Goal: Task Accomplishment & Management: Complete application form

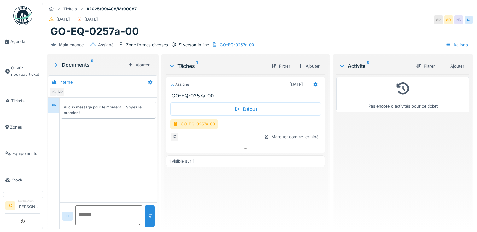
scroll to position [5, 0]
click at [204, 120] on div "GO-EQ-0257a-00" at bounding box center [194, 124] width 48 height 9
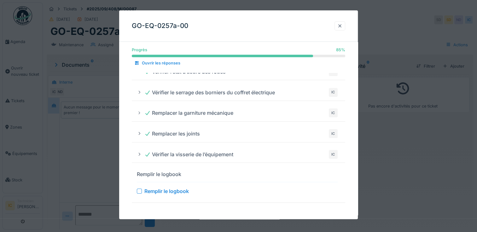
click at [342, 27] on div at bounding box center [339, 26] width 5 height 6
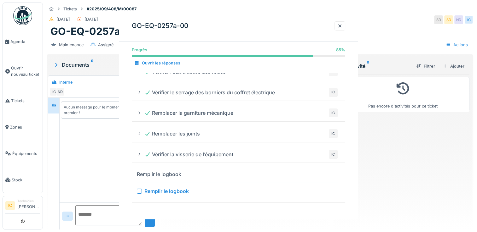
scroll to position [0, 0]
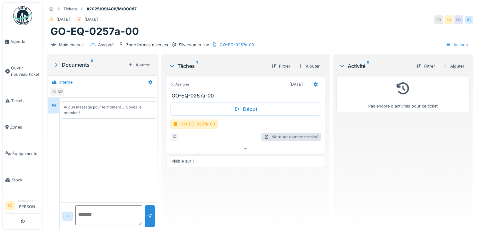
click at [281, 134] on div "Marquer comme terminé" at bounding box center [291, 137] width 60 height 9
click at [281, 133] on div "Marquer comme terminé" at bounding box center [291, 137] width 60 height 9
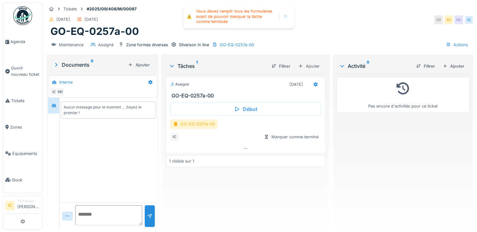
click at [205, 121] on div "GO-EQ-0257a-00" at bounding box center [194, 124] width 48 height 9
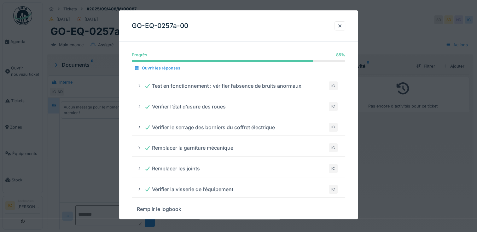
click at [156, 68] on div "Ouvrir les réponses" at bounding box center [157, 68] width 51 height 9
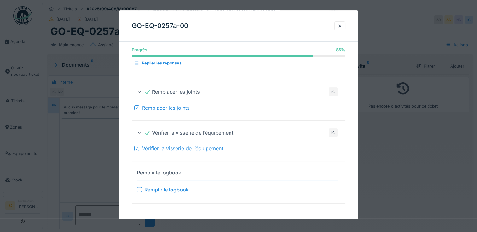
scroll to position [159, 0]
click at [140, 131] on icon at bounding box center [139, 131] width 4 height 5
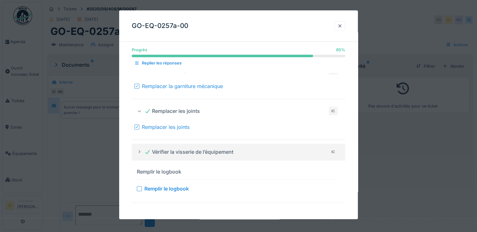
click at [140, 131] on div "Remplacer les joints" at bounding box center [238, 127] width 208 height 8
click at [140, 155] on div at bounding box center [139, 152] width 5 height 6
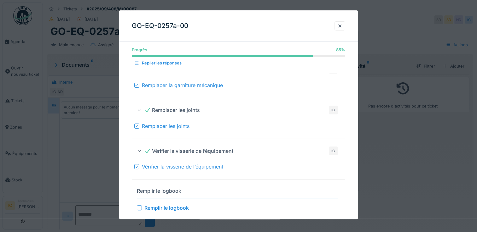
scroll to position [159, 0]
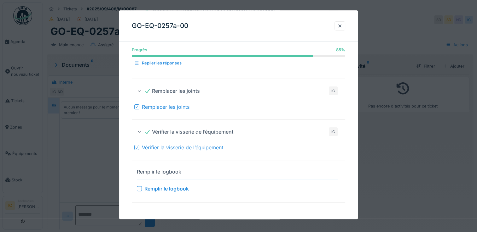
click at [176, 171] on div "Remplir le logbook" at bounding box center [159, 173] width 44 height 8
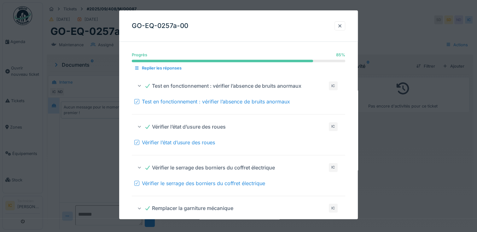
scroll to position [0, 0]
click at [139, 69] on div at bounding box center [136, 69] width 5 height 6
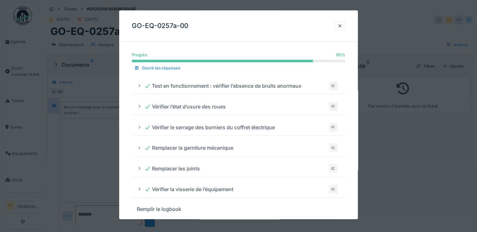
click at [139, 69] on div at bounding box center [136, 69] width 5 height 6
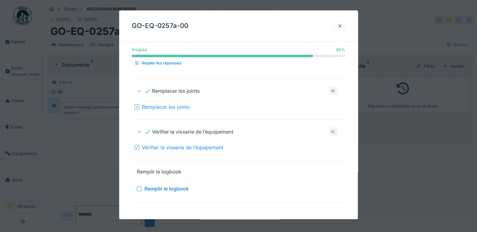
scroll to position [159, 0]
click at [97, 163] on div at bounding box center [238, 116] width 477 height 232
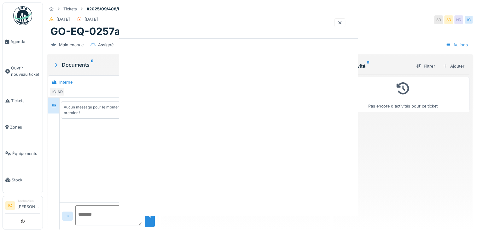
scroll to position [0, 0]
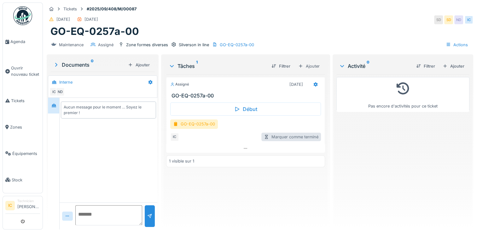
click at [288, 138] on div "Marquer comme terminé" at bounding box center [291, 137] width 60 height 9
click at [185, 98] on h3 "GO-EQ-0257a-00" at bounding box center [246, 96] width 151 height 6
click at [185, 93] on h3 "GO-EQ-0257a-00" at bounding box center [246, 96] width 151 height 6
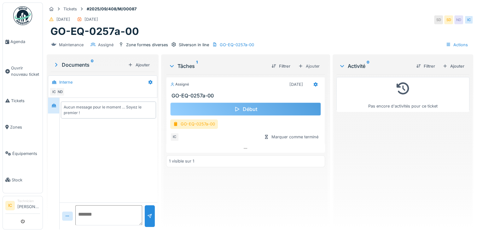
click at [205, 103] on div "Début" at bounding box center [245, 109] width 151 height 13
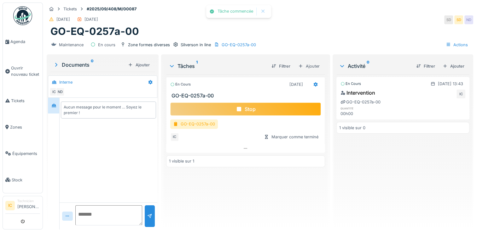
click at [229, 103] on div "Stop" at bounding box center [245, 109] width 151 height 13
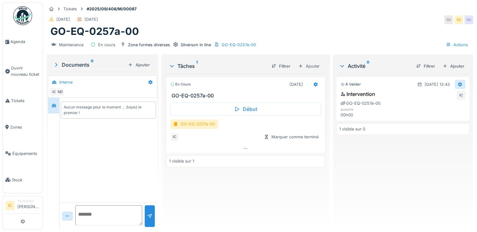
click at [457, 83] on icon at bounding box center [459, 85] width 5 height 4
click at [431, 103] on div "Supprimer" at bounding box center [429, 107] width 31 height 9
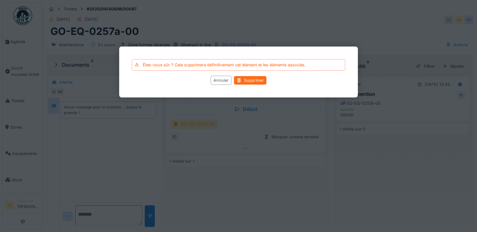
click at [251, 82] on div "Supprimer" at bounding box center [250, 80] width 32 height 9
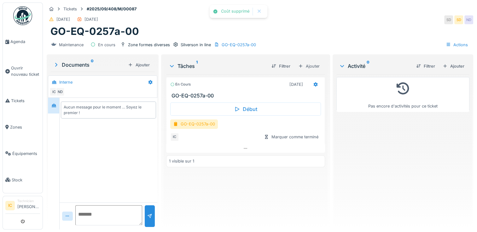
click at [251, 81] on div "En cours [DATE]" at bounding box center [245, 84] width 151 height 9
click at [277, 133] on div "Marquer comme terminé" at bounding box center [291, 137] width 60 height 9
click at [192, 120] on div "GO-EQ-0257a-00" at bounding box center [194, 124] width 48 height 9
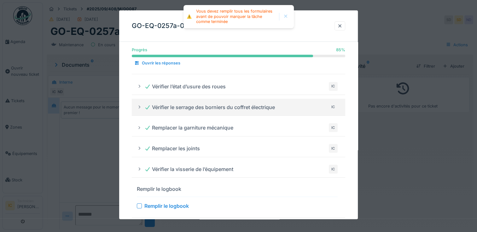
scroll to position [36, 0]
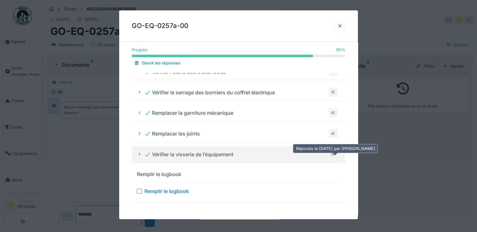
click at [336, 156] on div "IC" at bounding box center [333, 154] width 9 height 9
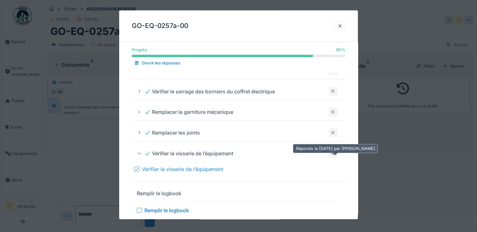
click at [336, 156] on div "IC" at bounding box center [333, 153] width 9 height 9
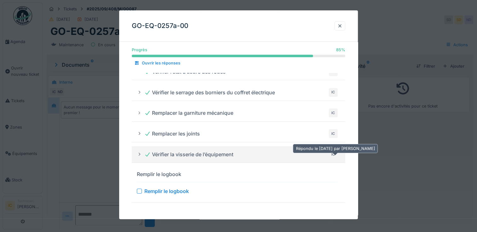
click at [336, 156] on div "IC" at bounding box center [333, 154] width 9 height 9
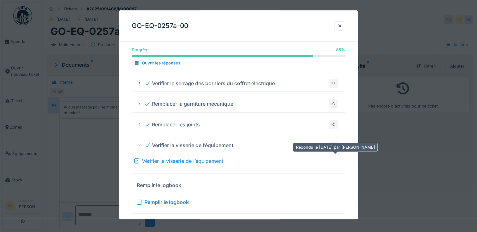
scroll to position [56, 0]
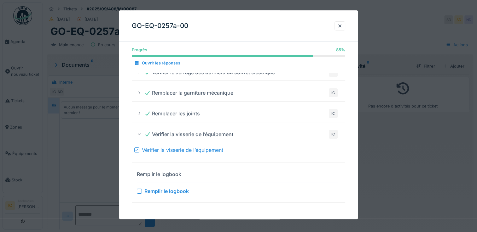
click at [168, 177] on div "Remplir le logbook" at bounding box center [159, 175] width 44 height 8
click at [162, 65] on div "Ouvrir les réponses" at bounding box center [157, 63] width 51 height 9
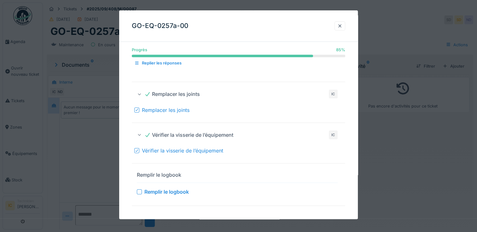
scroll to position [159, 0]
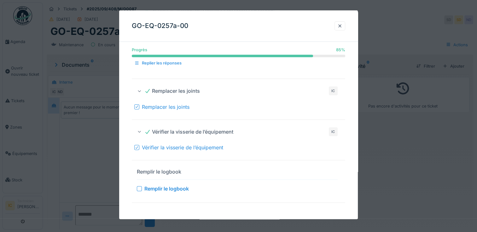
click at [157, 61] on div "Replier les réponses" at bounding box center [158, 63] width 52 height 9
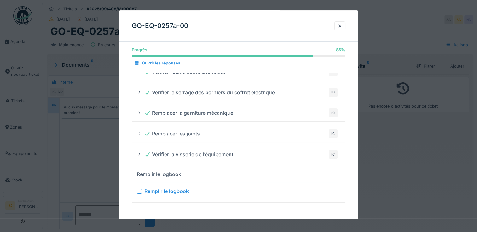
scroll to position [36, 0]
click at [140, 193] on div at bounding box center [139, 191] width 5 height 5
click at [151, 66] on div "Ouvrir les réponses" at bounding box center [157, 63] width 51 height 9
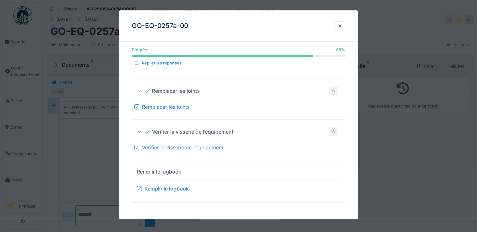
scroll to position [138, 0]
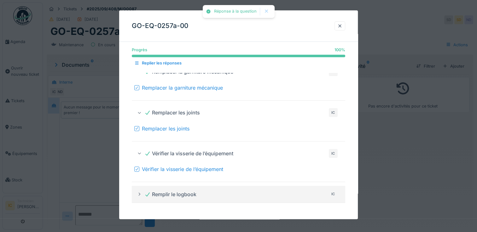
click at [136, 196] on summary "Remplir le logbook IC" at bounding box center [238, 195] width 208 height 12
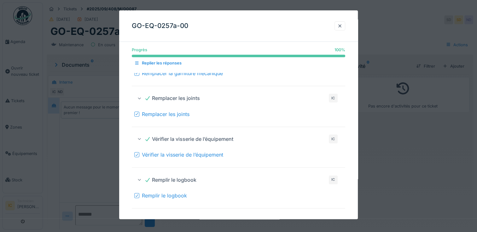
scroll to position [158, 0]
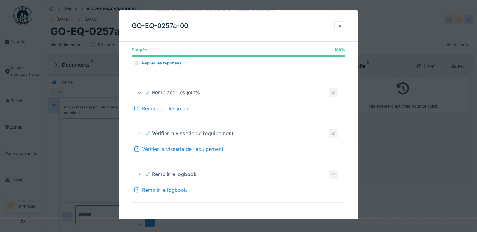
click at [135, 191] on icon at bounding box center [137, 190] width 4 height 3
click at [150, 66] on div "Replier les réponses" at bounding box center [158, 63] width 52 height 9
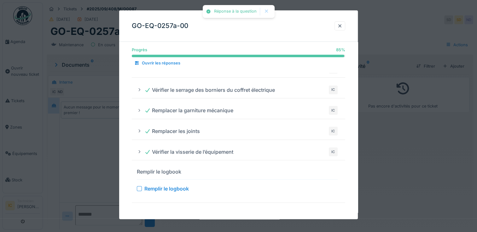
scroll to position [38, 0]
click at [175, 174] on div "Remplir le logbook" at bounding box center [159, 173] width 44 height 8
click at [154, 65] on div "Ouvrir les réponses" at bounding box center [157, 63] width 51 height 9
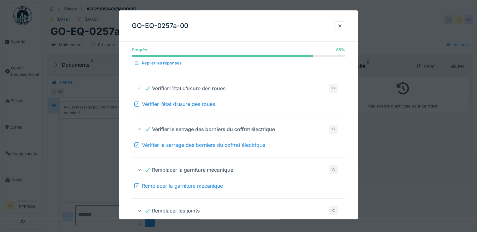
scroll to position [159, 0]
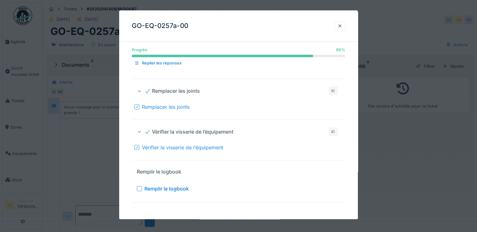
click at [141, 187] on div at bounding box center [139, 189] width 5 height 5
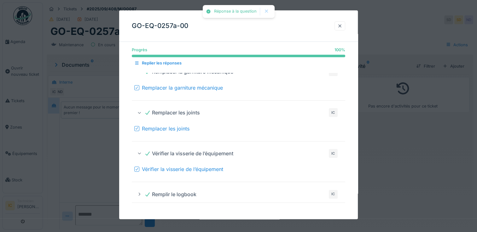
click at [341, 30] on div at bounding box center [339, 25] width 11 height 9
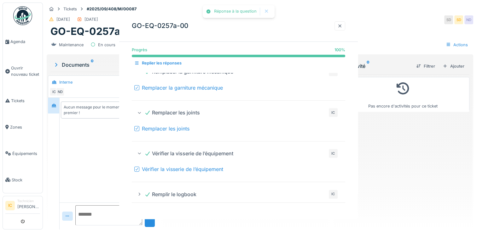
scroll to position [0, 0]
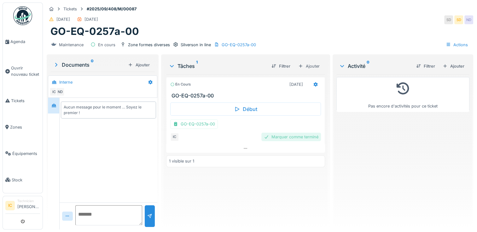
click at [286, 133] on div "Marquer comme terminé" at bounding box center [291, 137] width 60 height 9
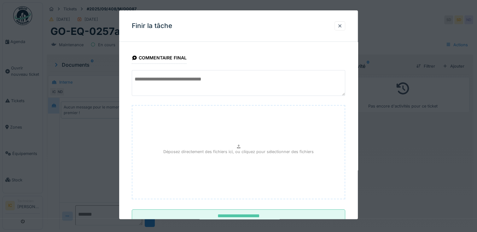
click at [176, 83] on textarea at bounding box center [238, 83] width 213 height 26
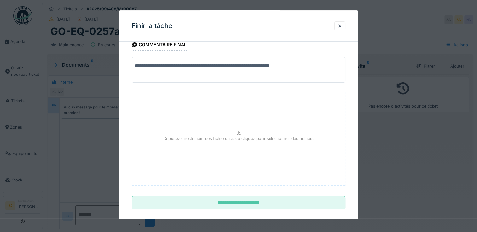
scroll to position [20, 0]
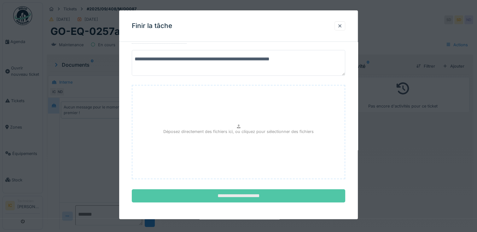
type textarea "**********"
click at [266, 200] on input "**********" at bounding box center [238, 196] width 213 height 13
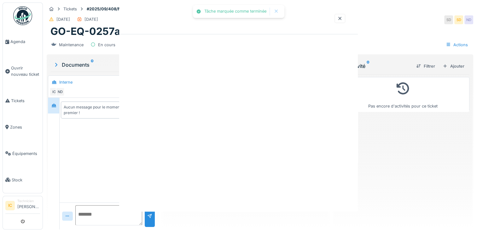
scroll to position [0, 0]
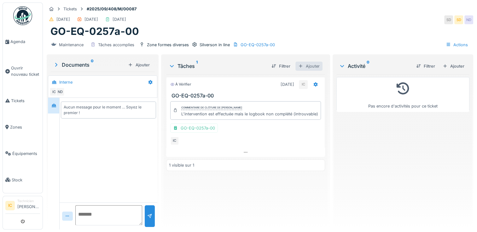
click at [311, 62] on div "Ajouter" at bounding box center [308, 66] width 27 height 9
click at [450, 62] on div "Ajouter" at bounding box center [453, 66] width 27 height 9
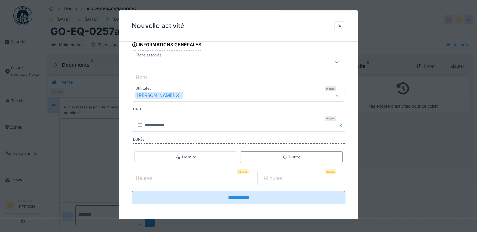
scroll to position [37, 0]
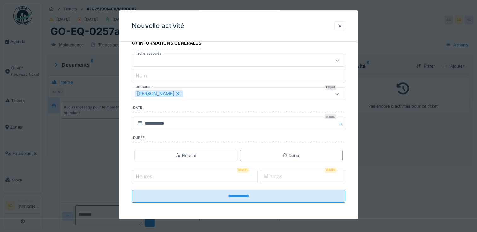
click at [213, 177] on input "Heures" at bounding box center [195, 176] width 126 height 13
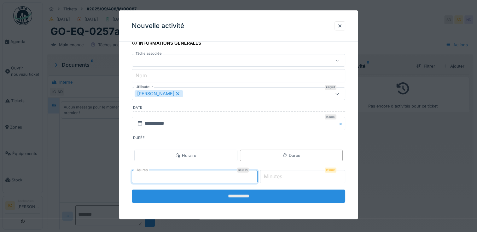
type input "*"
click at [264, 195] on input "**********" at bounding box center [238, 196] width 213 height 13
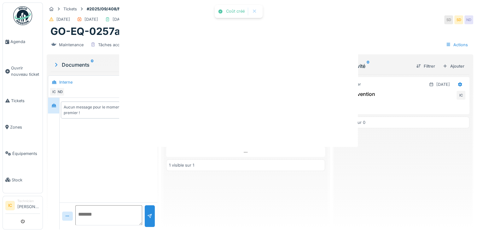
scroll to position [0, 0]
